Goal: Navigation & Orientation: Find specific page/section

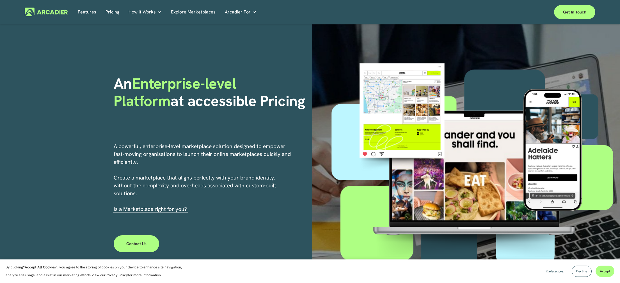
click at [44, 11] on img at bounding box center [46, 12] width 43 height 9
click at [83, 12] on link "Features" at bounding box center [87, 12] width 19 height 9
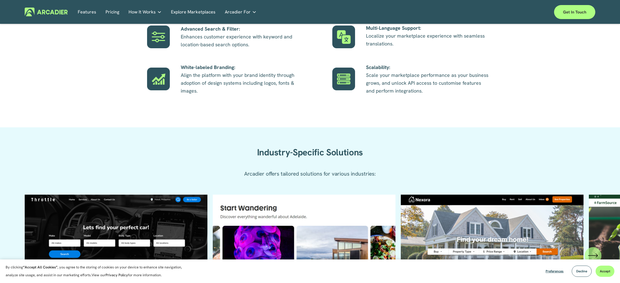
scroll to position [478, 0]
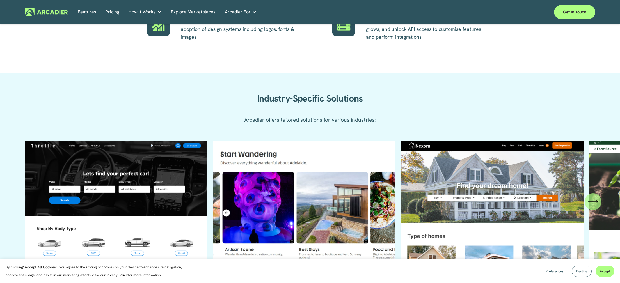
click at [578, 273] on span "Decline" at bounding box center [582, 271] width 11 height 4
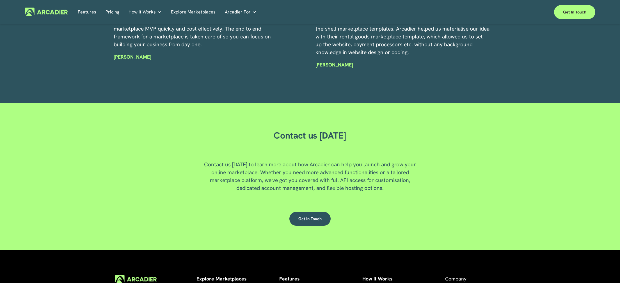
scroll to position [1547, 0]
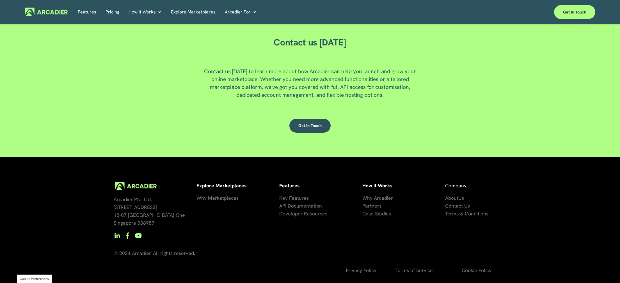
click at [459, 199] on span "Us" at bounding box center [462, 198] width 6 height 6
click at [461, 197] on span "Us" at bounding box center [462, 198] width 6 height 6
click at [453, 196] on span "About" at bounding box center [451, 198] width 13 height 6
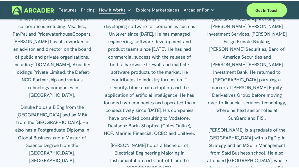
scroll to position [720, 0]
